Goal: Use online tool/utility: Utilize a website feature to perform a specific function

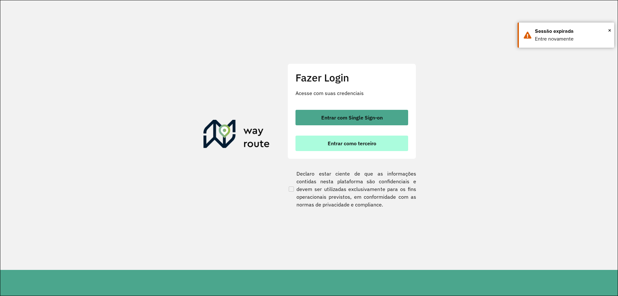
click at [368, 141] on span "Entrar como terceiro" at bounding box center [352, 143] width 49 height 5
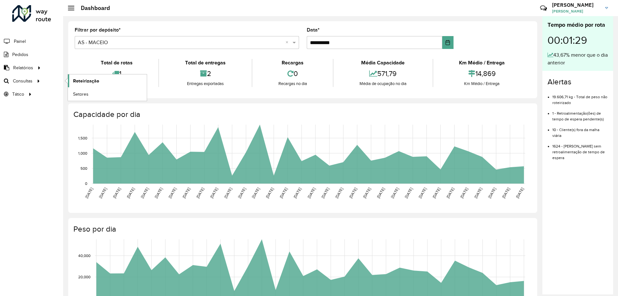
click at [90, 79] on span "Roteirização" at bounding box center [86, 81] width 26 height 7
